Goal: Information Seeking & Learning: Find specific page/section

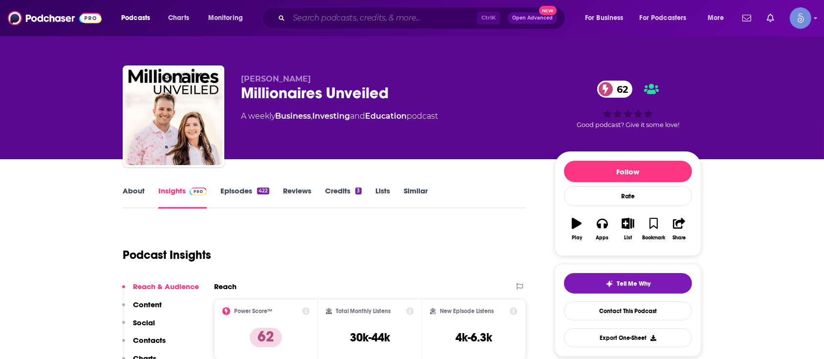
click at [454, 14] on input "Search podcasts, credits, & more..." at bounding box center [383, 18] width 188 height 16
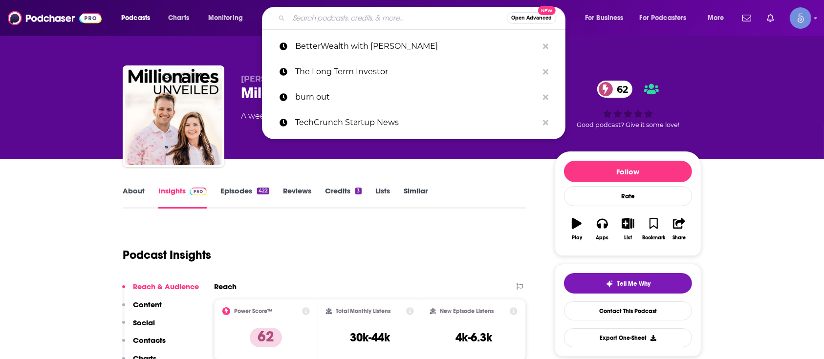
paste input "Health Solutions With [PERSON_NAME] & [PERSON_NAME]"
type input "Health Solutions With [PERSON_NAME] & [PERSON_NAME]"
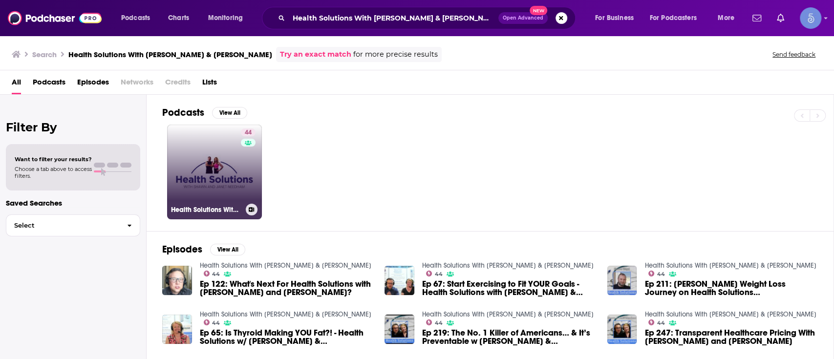
click at [217, 184] on link "44 Health Solutions With [PERSON_NAME] & [PERSON_NAME]" at bounding box center [214, 172] width 95 height 95
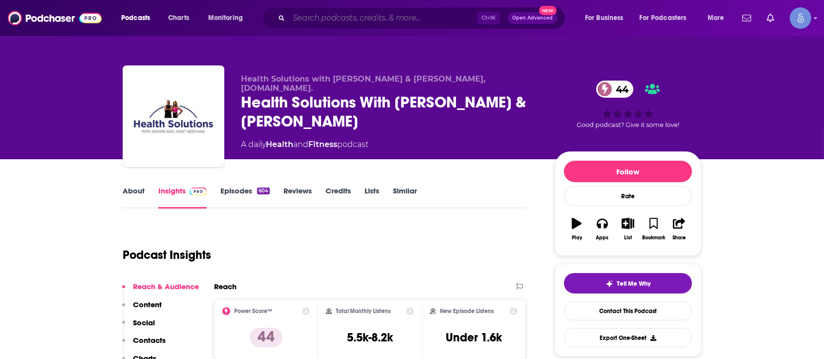
click at [363, 18] on input "Search podcasts, credits, & more..." at bounding box center [383, 18] width 188 height 16
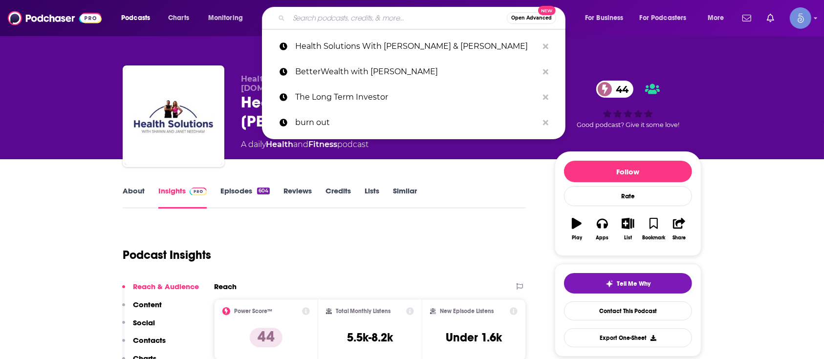
paste input "Accelerated Health with [PERSON_NAME]"
type input "Accelerated Health with [PERSON_NAME]"
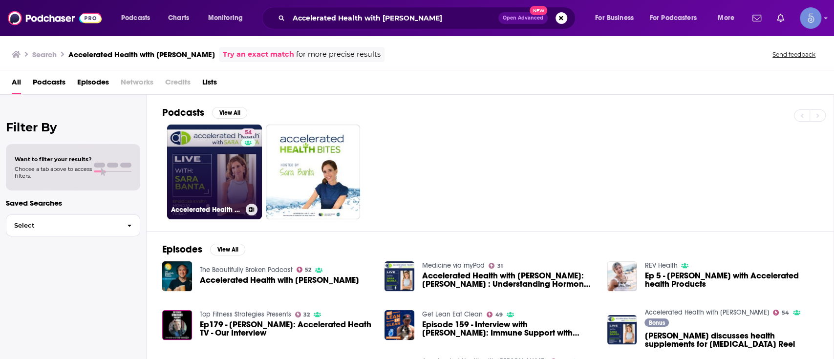
click at [217, 155] on link "54 Accelerated Health with [PERSON_NAME]" at bounding box center [214, 172] width 95 height 95
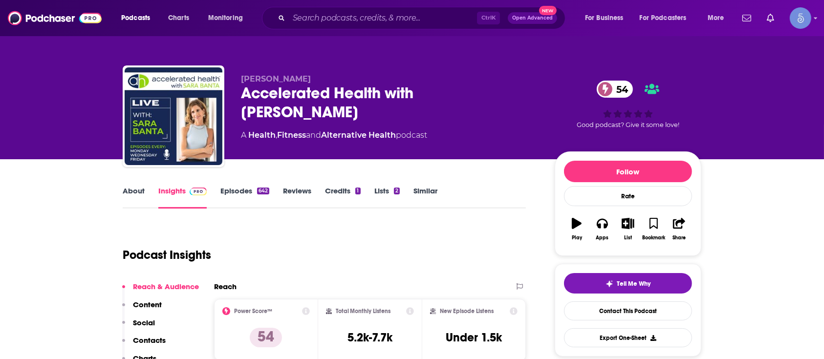
click at [431, 27] on div "Ctrl K Open Advanced New" at bounding box center [413, 18] width 303 height 22
click at [428, 20] on input "Search podcasts, credits, & more..." at bounding box center [383, 18] width 188 height 16
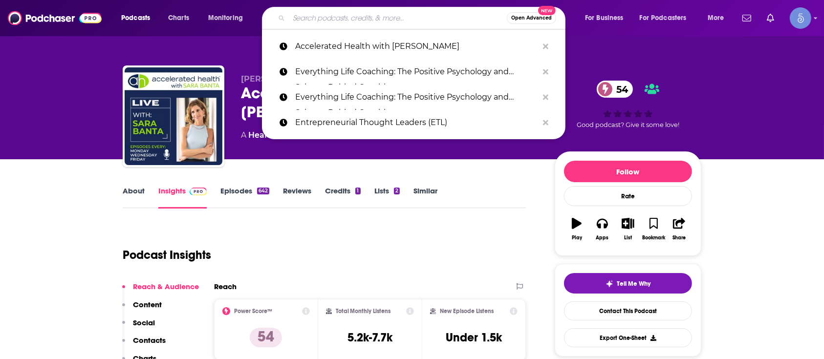
paste input "Causes or Cures"
type input "Causes or Cures"
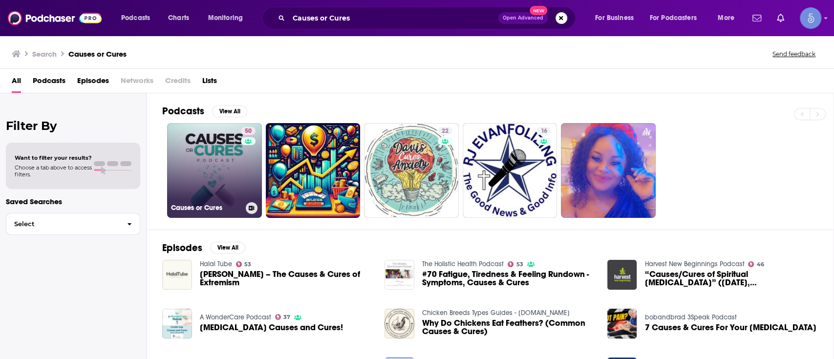
click at [185, 169] on link "50 Causes or Cures" at bounding box center [214, 170] width 95 height 95
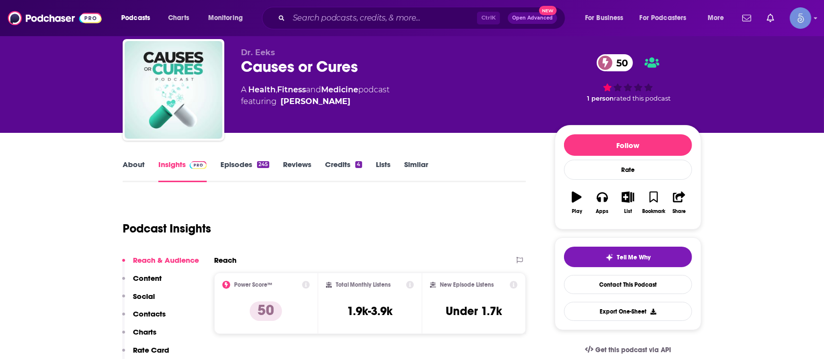
scroll to position [23, 0]
